Goal: Task Accomplishment & Management: Use online tool/utility

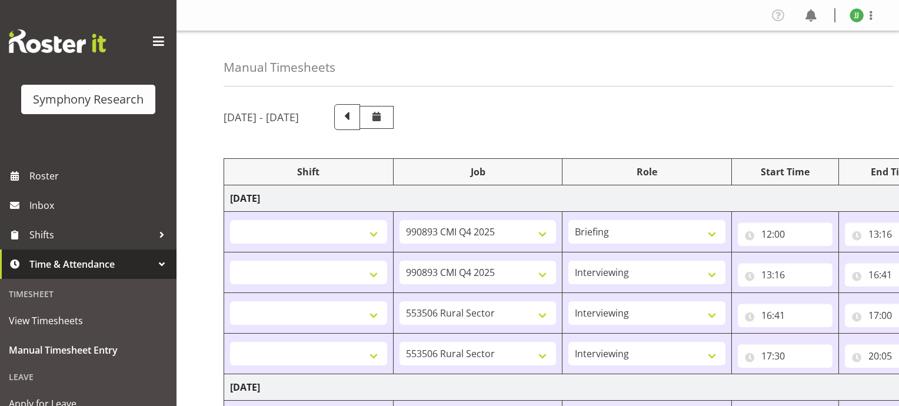
select select
select select "10575"
select select
select select "10575"
select select "47"
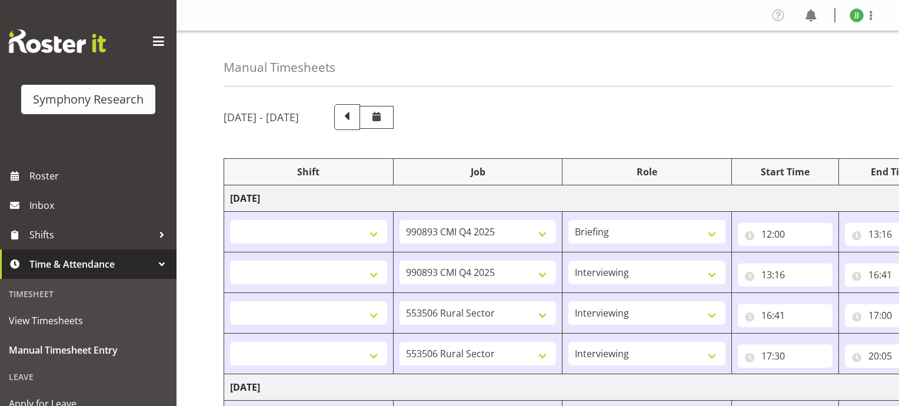
select select
select select "10587"
select select "47"
select select
select select "10587"
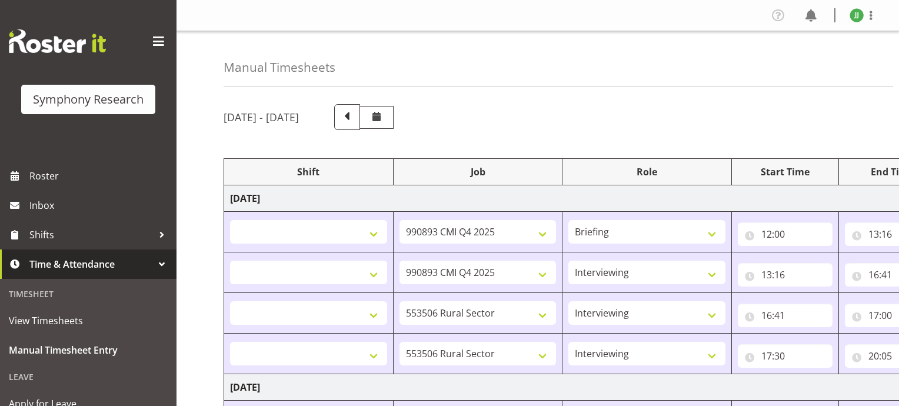
select select "47"
select select
select select "10587"
select select "47"
select select
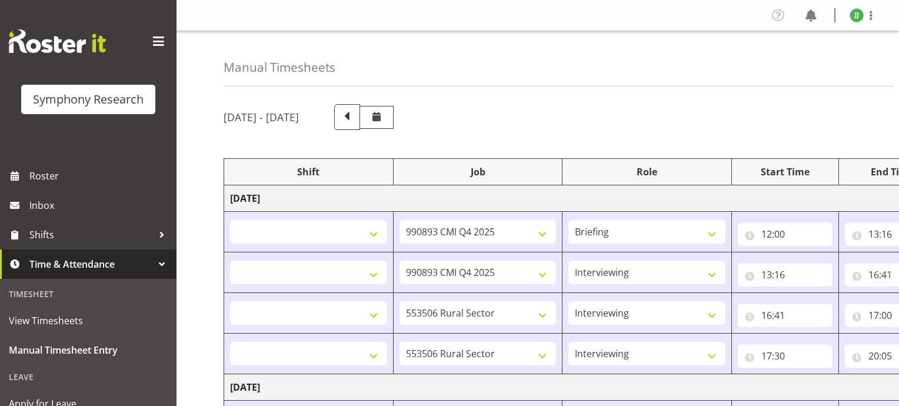
select select "10587"
select select "47"
select select "48116"
select select "10575"
select select "47"
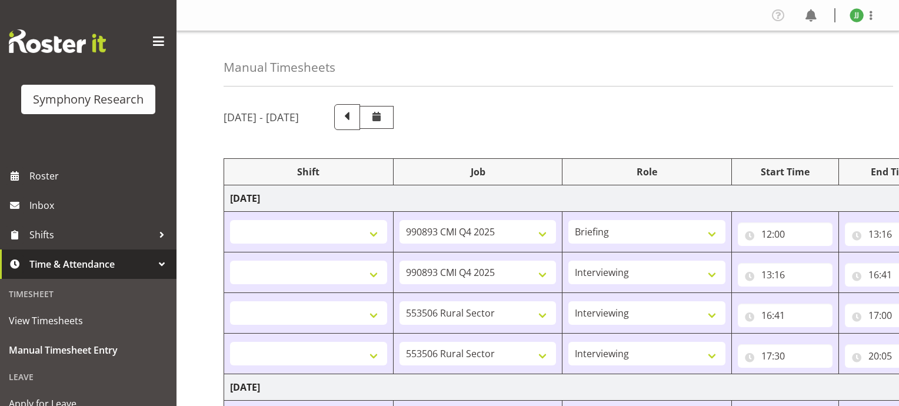
scroll to position [299, 0]
